Goal: Task Accomplishment & Management: Complete application form

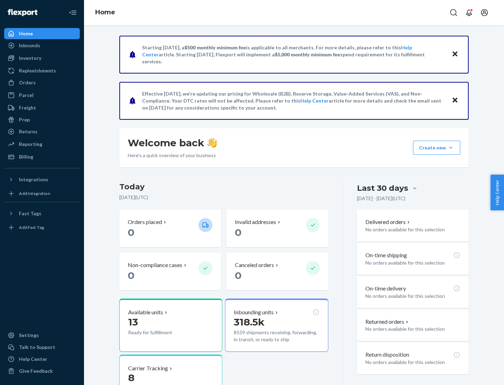
click at [451, 148] on button "Create new Create new inbound Create new order Create new product" at bounding box center [436, 148] width 47 height 14
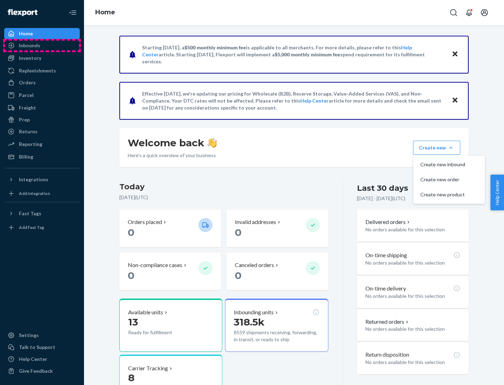
click at [42, 46] on div "Inbounds" at bounding box center [42, 46] width 74 height 10
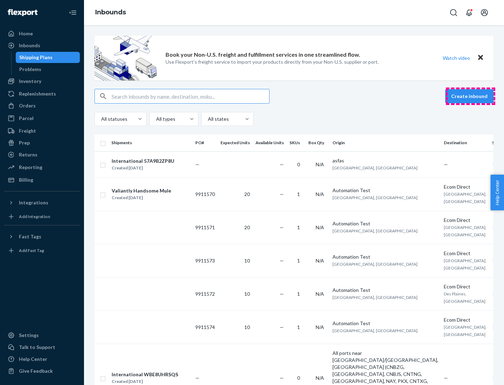
click at [471, 96] on button "Create inbound" at bounding box center [469, 96] width 48 height 14
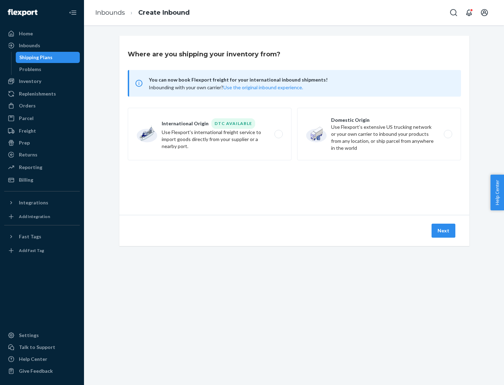
click at [379, 134] on label "Domestic Origin Use Flexport’s extensive US trucking network or your own carrie…" at bounding box center [379, 134] width 164 height 53
click at [448, 134] on input "Domestic Origin Use Flexport’s extensive US trucking network or your own carrie…" at bounding box center [450, 134] width 5 height 5
radio input "true"
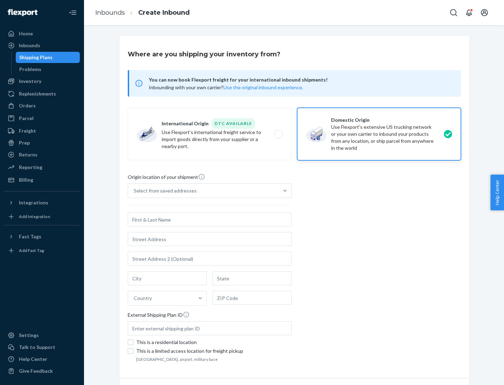
click at [164, 191] on div "Select from saved addresses" at bounding box center [165, 190] width 63 height 7
click at [134, 191] on input "Select from saved addresses" at bounding box center [134, 190] width 1 height 7
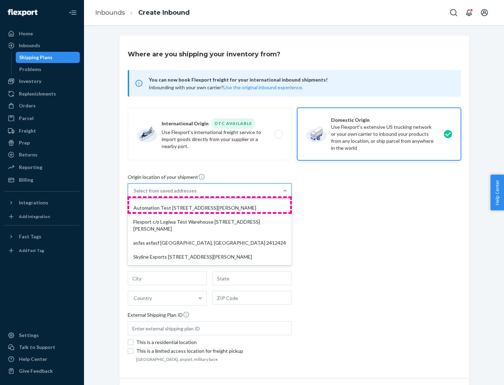
scroll to position [3, 0]
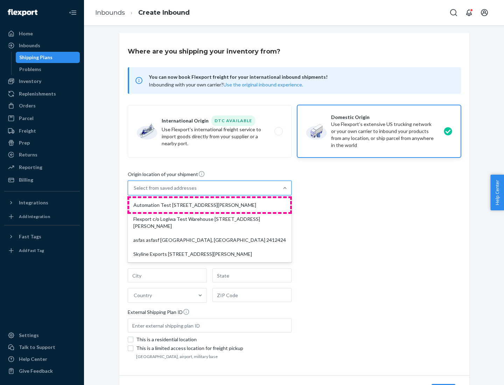
click at [210, 205] on div "Automation Test [STREET_ADDRESS][PERSON_NAME]" at bounding box center [209, 205] width 161 height 14
click at [134, 192] on input "option Automation Test [STREET_ADDRESS][PERSON_NAME] focused, 1 of 4. 4 results…" at bounding box center [134, 188] width 1 height 7
type input "Automation Test"
type input "9th Floor"
type input "[GEOGRAPHIC_DATA]"
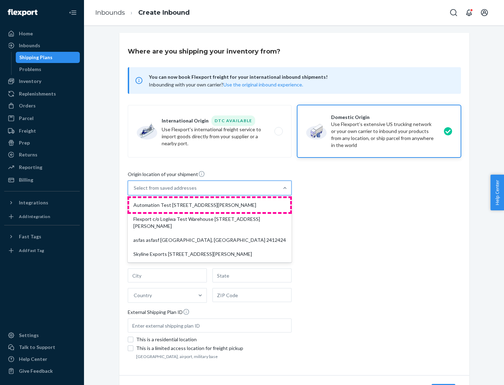
type input "CA"
type input "94104"
type input "[STREET_ADDRESS][PERSON_NAME]"
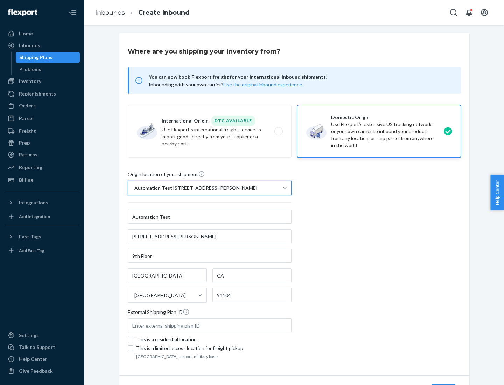
scroll to position [41, 0]
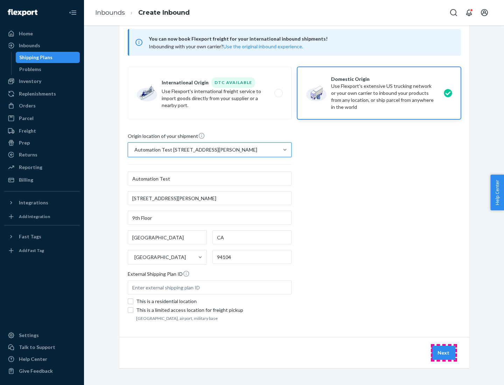
click at [444, 353] on button "Next" at bounding box center [444, 353] width 24 height 14
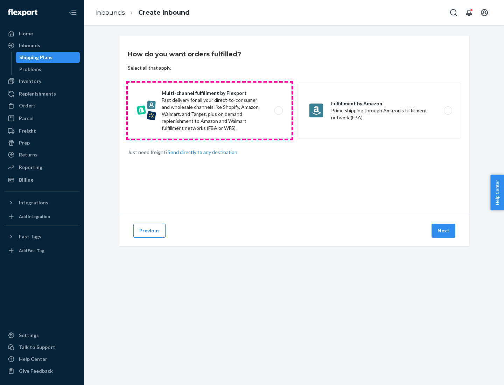
click at [210, 111] on label "Multi-channel fulfillment by Flexport Fast delivery for all your direct-to-cons…" at bounding box center [210, 111] width 164 height 56
click at [278, 111] on input "Multi-channel fulfillment by Flexport Fast delivery for all your direct-to-cons…" at bounding box center [280, 111] width 5 height 5
radio input "true"
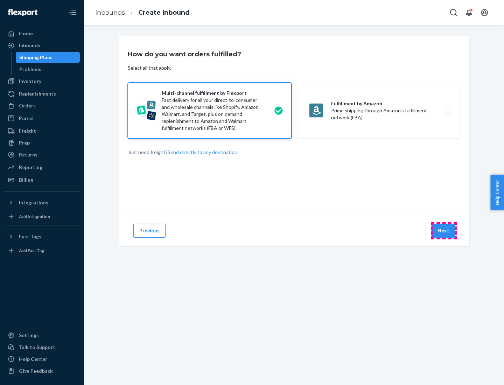
click at [444, 231] on button "Next" at bounding box center [444, 231] width 24 height 14
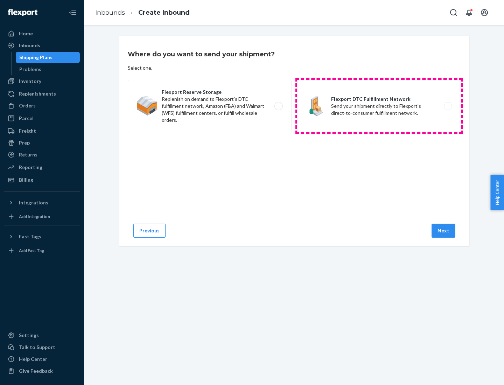
click at [379, 106] on label "Flexport DTC Fulfillment Network Send your shipment directly to Flexport's dire…" at bounding box center [379, 106] width 164 height 53
click at [448, 106] on input "Flexport DTC Fulfillment Network Send your shipment directly to Flexport's dire…" at bounding box center [450, 106] width 5 height 5
radio input "true"
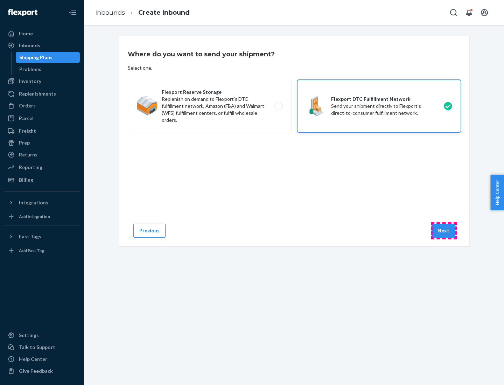
click at [444, 231] on button "Next" at bounding box center [444, 231] width 24 height 14
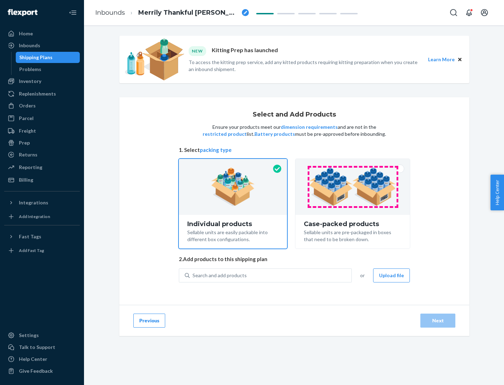
click at [353, 187] on img at bounding box center [352, 187] width 87 height 39
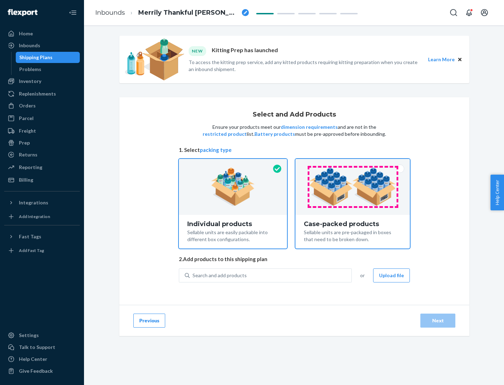
click at [353, 164] on input "Case-packed products Sellable units are pre-packaged in boxes that need to be b…" at bounding box center [352, 161] width 5 height 5
radio input "true"
radio input "false"
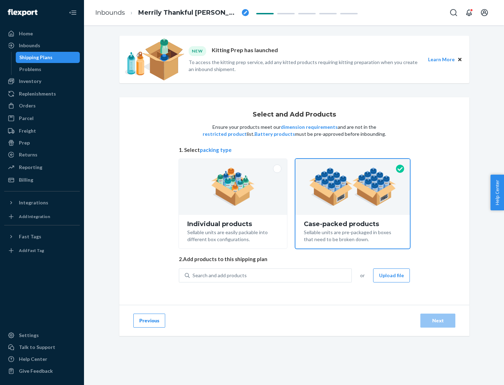
click at [271, 275] on div "Search and add products" at bounding box center [271, 275] width 162 height 13
click at [193, 275] on input "Search and add products" at bounding box center [193, 275] width 1 height 7
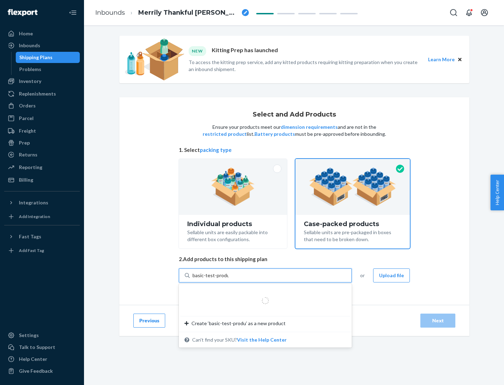
type input "basic-test-product-1"
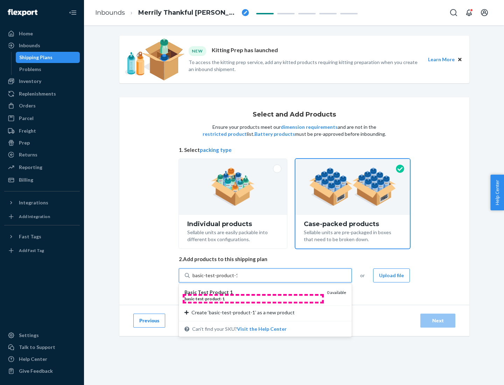
click at [253, 299] on div "basic - test - product - 1" at bounding box center [253, 299] width 137 height 6
click at [237, 279] on input "basic-test-product-1" at bounding box center [215, 275] width 45 height 7
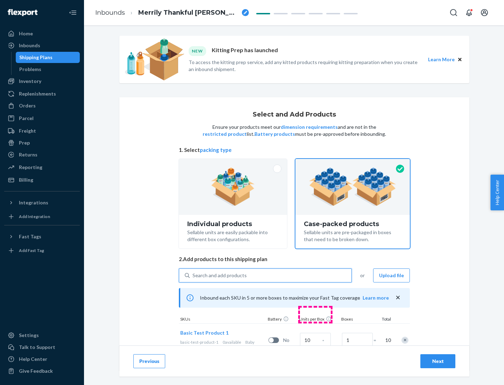
scroll to position [25, 0]
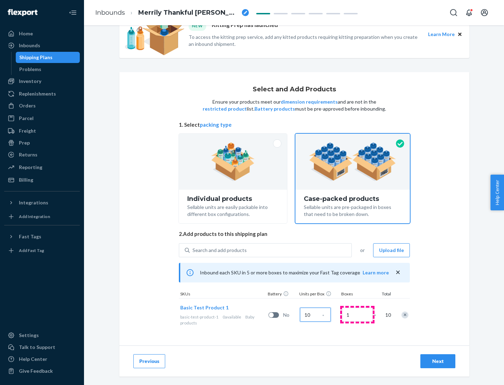
type input "10"
type input "7"
click at [438, 361] on div "Next" at bounding box center [437, 361] width 23 height 7
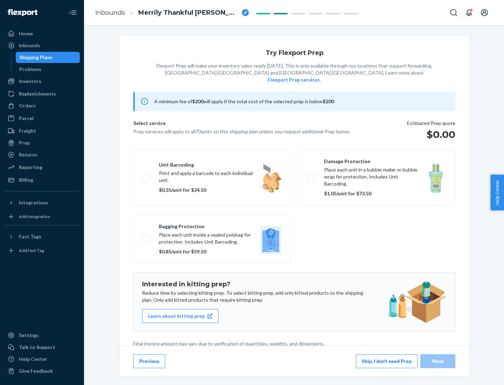
scroll to position [2, 0]
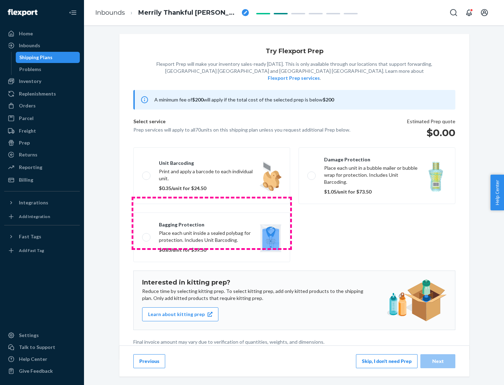
click at [212, 223] on label "Bagging protection Place each unit inside a sealed polybag for protection. Incl…" at bounding box center [211, 238] width 157 height 50
click at [147, 235] on input "Bagging protection Place each unit inside a sealed polybag for protection. Incl…" at bounding box center [144, 237] width 5 height 5
checkbox input "true"
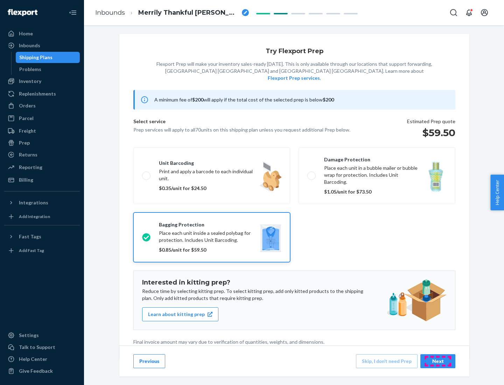
click at [438, 361] on div "Next" at bounding box center [437, 361] width 23 height 7
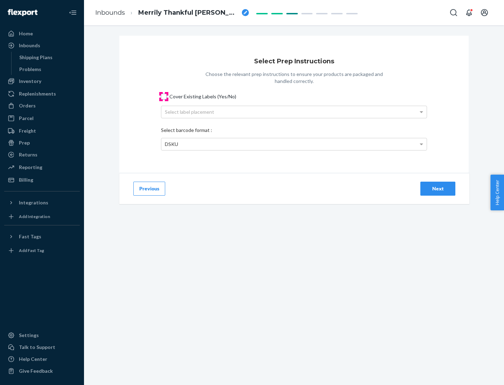
click at [164, 96] on input "Cover Existing Labels (Yes/No)" at bounding box center [164, 97] width 6 height 6
checkbox input "true"
click at [294, 112] on div "Select label placement" at bounding box center [293, 112] width 265 height 12
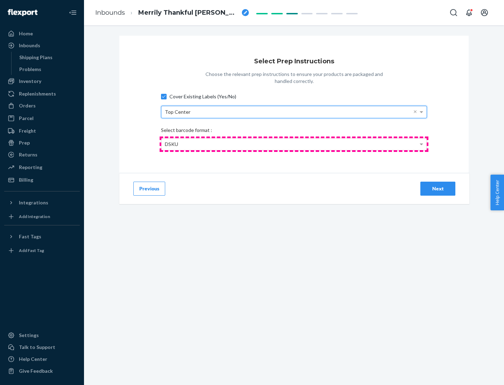
click at [294, 144] on div "DSKU" at bounding box center [293, 144] width 265 height 12
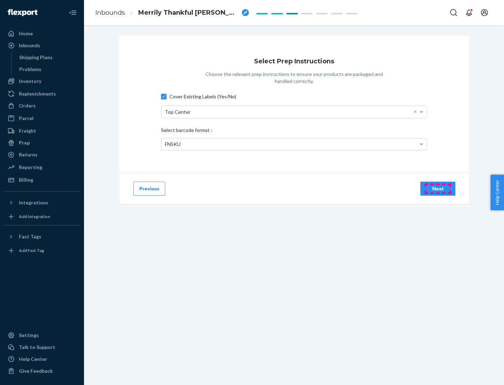
click at [438, 188] on div "Next" at bounding box center [437, 188] width 23 height 7
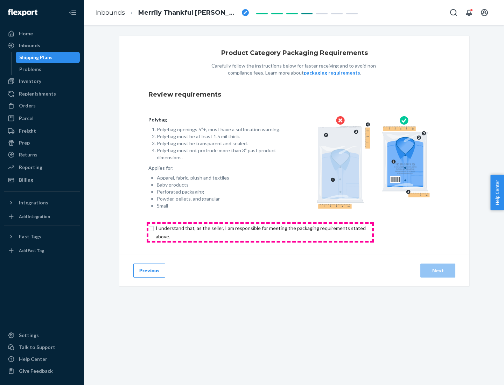
click at [260, 232] on input "checkbox" at bounding box center [264, 232] width 233 height 17
checkbox input "true"
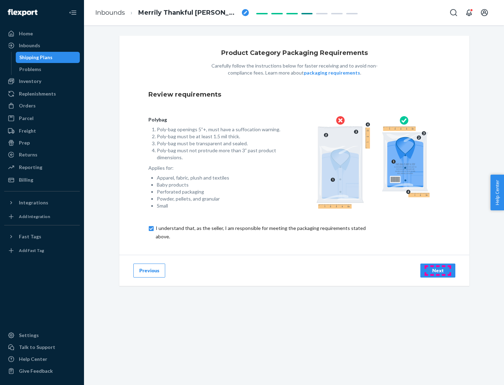
click at [438, 270] on div "Next" at bounding box center [437, 270] width 23 height 7
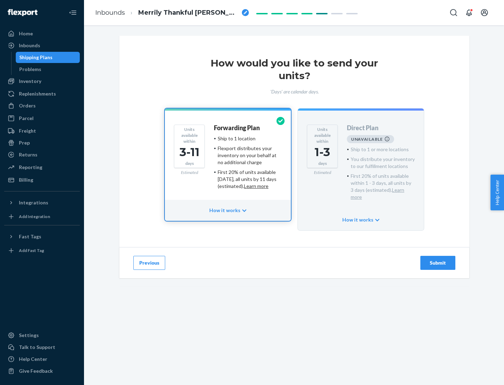
click at [237, 128] on h4 "Forwarding Plan" at bounding box center [237, 128] width 46 height 7
click at [438, 259] on div "Submit" at bounding box center [437, 262] width 23 height 7
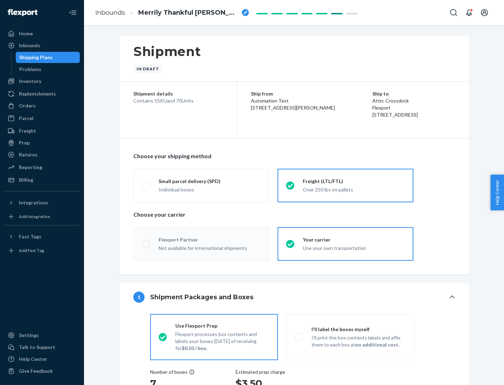
radio input "true"
radio input "false"
radio input "true"
radio input "false"
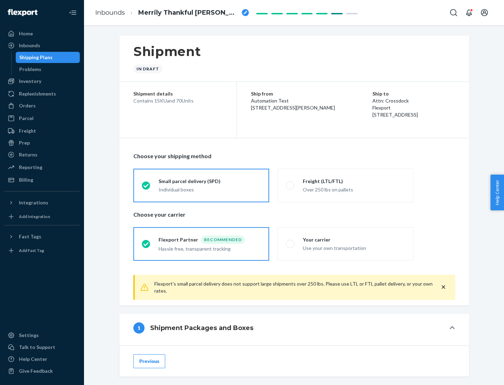
click at [346, 185] on div "Over 250 lbs on pallets" at bounding box center [354, 189] width 102 height 8
click at [291, 185] on input "Freight (LTL/FTL) Over 250 lbs on pallets" at bounding box center [288, 185] width 5 height 5
radio input "true"
radio input "false"
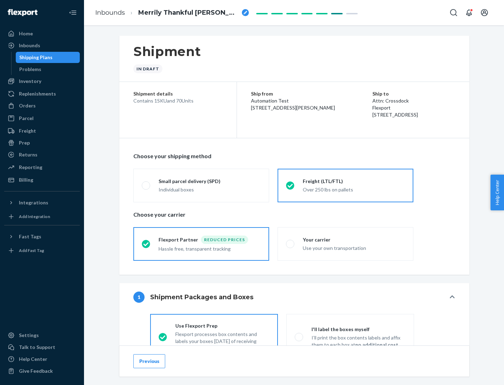
scroll to position [39, 0]
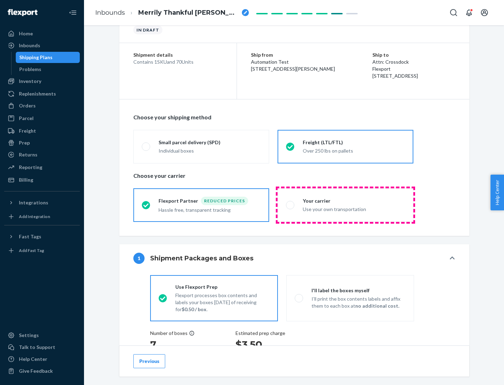
click at [346, 205] on div "Use your own transportation" at bounding box center [354, 208] width 102 height 8
click at [291, 205] on input "Your carrier Use your own transportation" at bounding box center [288, 205] width 5 height 5
radio input "true"
radio input "false"
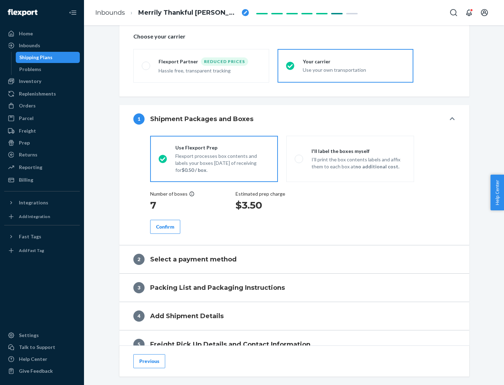
scroll to position [132, 0]
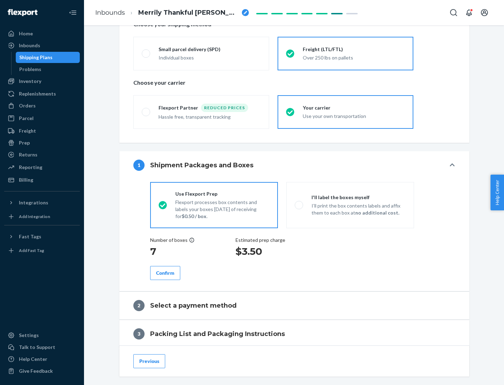
click at [350, 205] on p "I’ll print the box contents labels and affix them to each box at no additional …" at bounding box center [359, 209] width 94 height 14
click at [299, 205] on input "I'll label the boxes myself I’ll print the box contents labels and affix them t…" at bounding box center [297, 205] width 5 height 5
radio input "true"
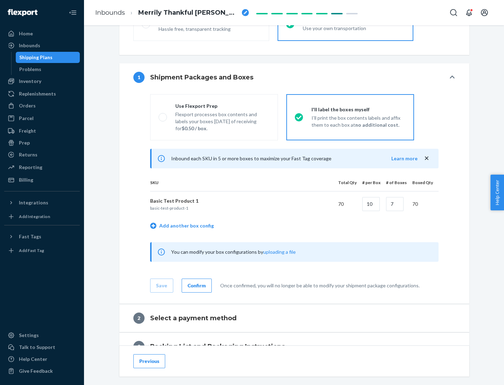
scroll to position [121, 0]
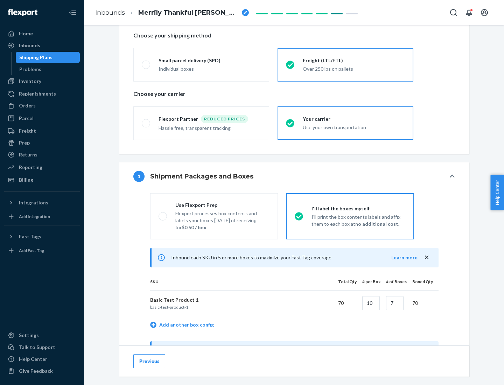
click at [222, 205] on div "Use Flexport Prep" at bounding box center [222, 205] width 94 height 7
click at [163, 214] on input "Use Flexport Prep Flexport processes box contents and labels your boxes [DATE] …" at bounding box center [161, 216] width 5 height 5
radio input "true"
radio input "false"
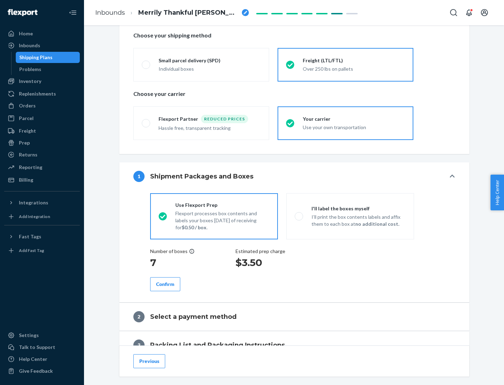
scroll to position [200, 0]
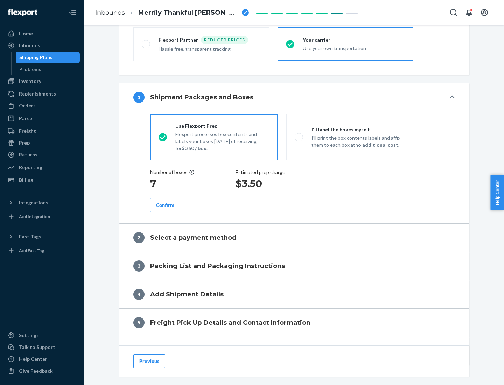
click at [165, 205] on div "Confirm" at bounding box center [165, 205] width 18 height 7
radio input "false"
